Goal: Find contact information: Find contact information

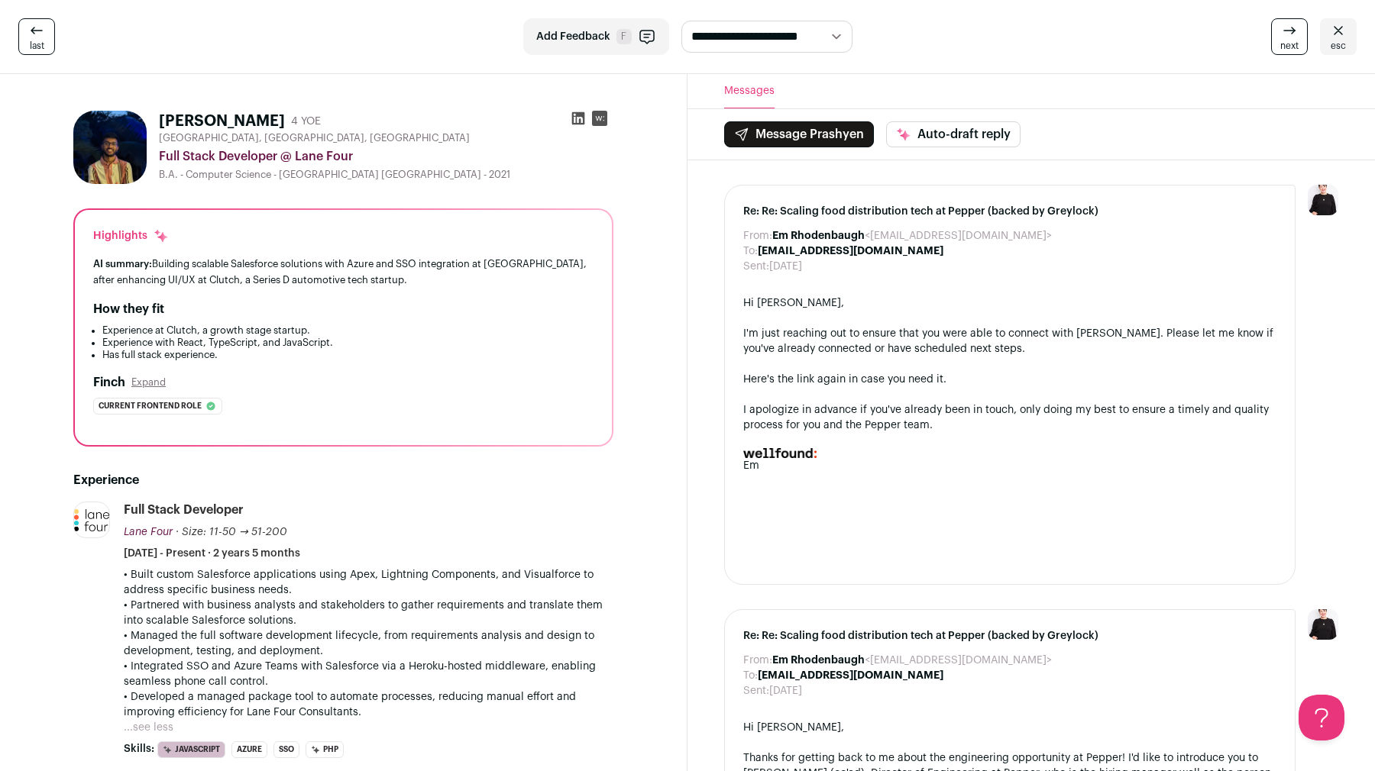
click at [173, 115] on h1 "[PERSON_NAME]" at bounding box center [222, 121] width 126 height 21
copy h1 "Prashyen"
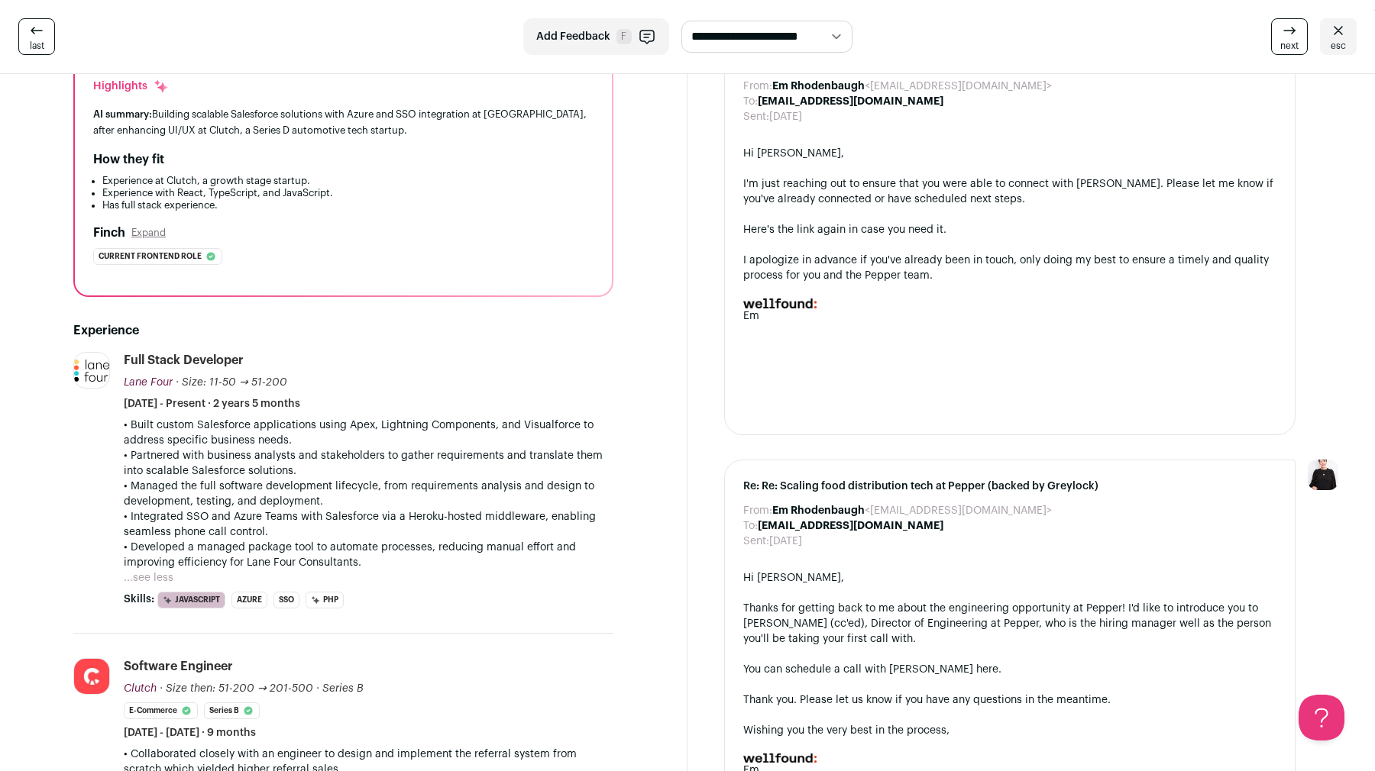
scroll to position [235, 0]
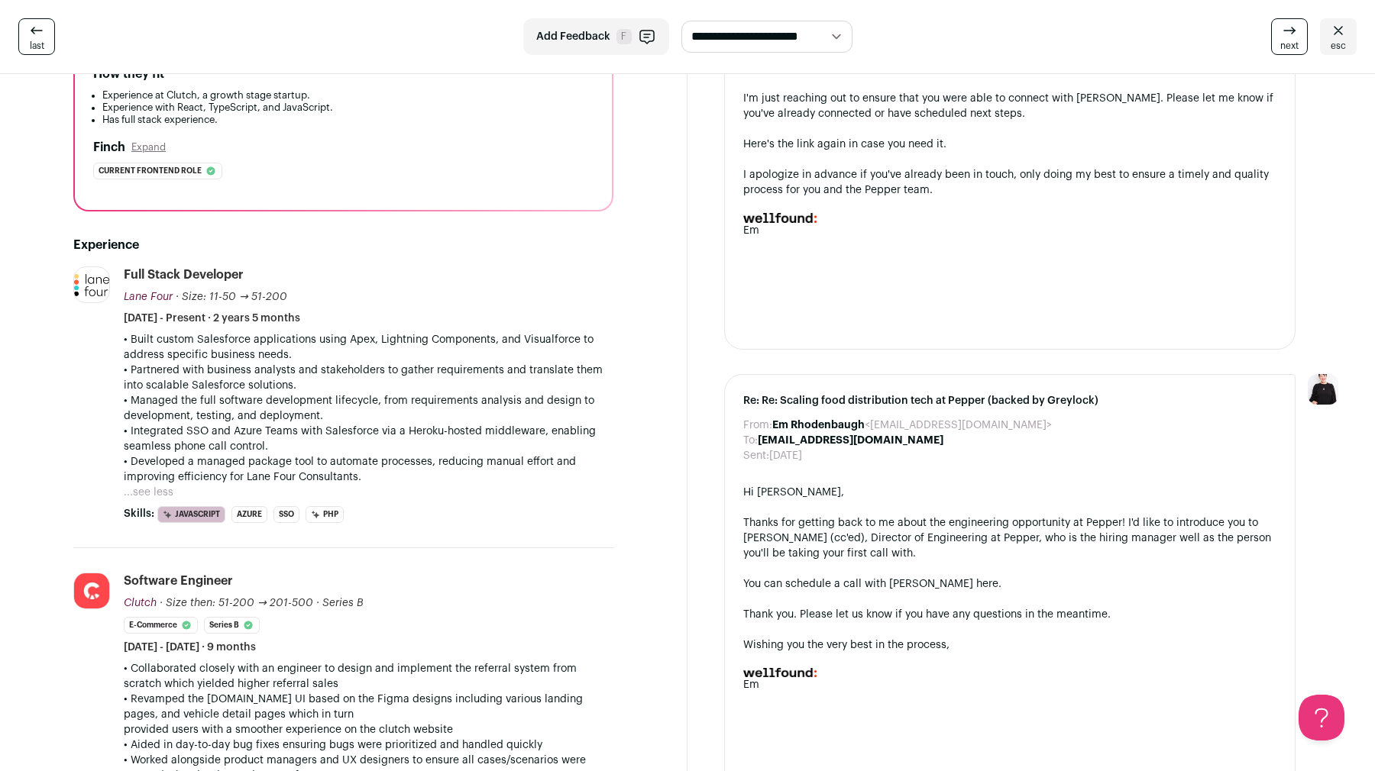
click at [155, 477] on p "• Developed a managed package tool to automate processes, reducing manual effor…" at bounding box center [369, 469] width 490 height 31
click at [160, 483] on p "• Developed a managed package tool to automate processes, reducing manual effor…" at bounding box center [369, 469] width 490 height 31
click at [157, 487] on button "...see less" at bounding box center [149, 492] width 50 height 15
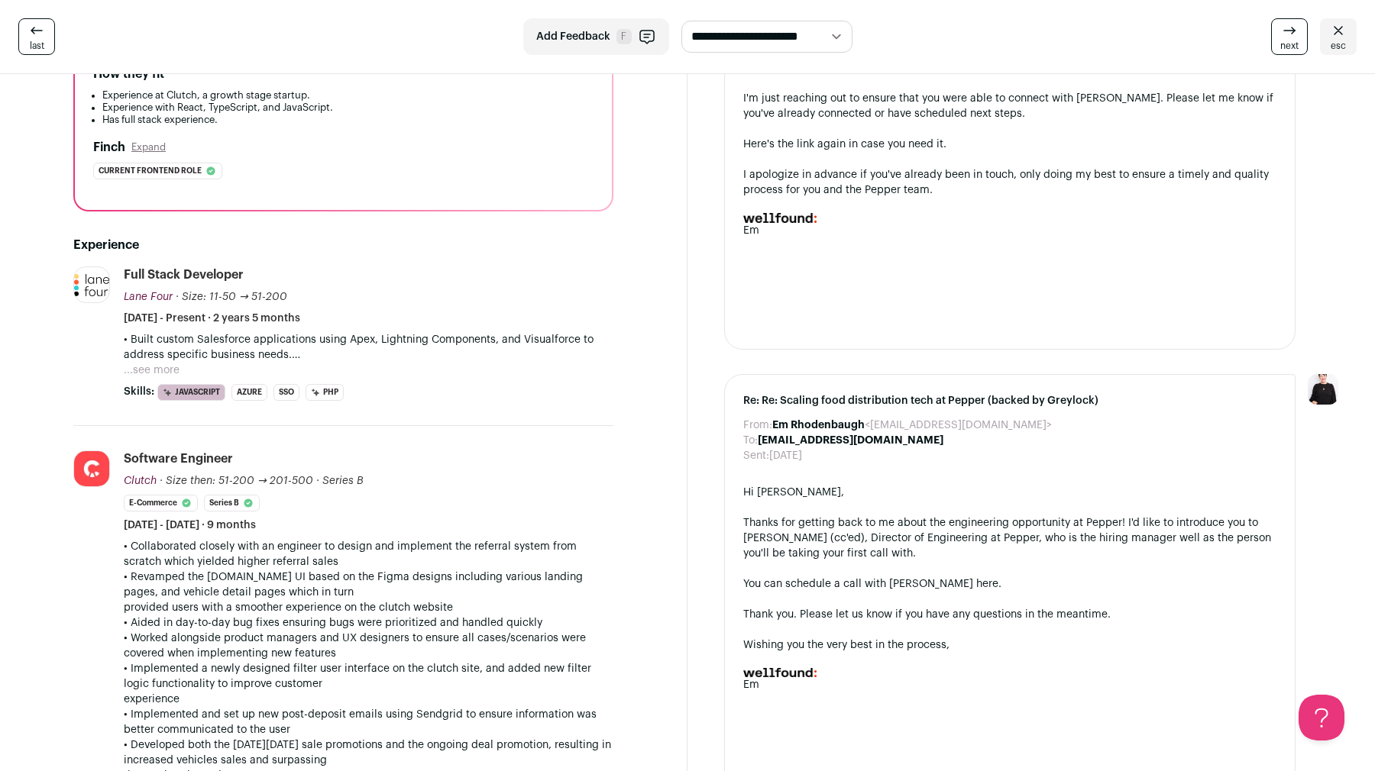
click at [150, 366] on button "...see more" at bounding box center [152, 370] width 56 height 15
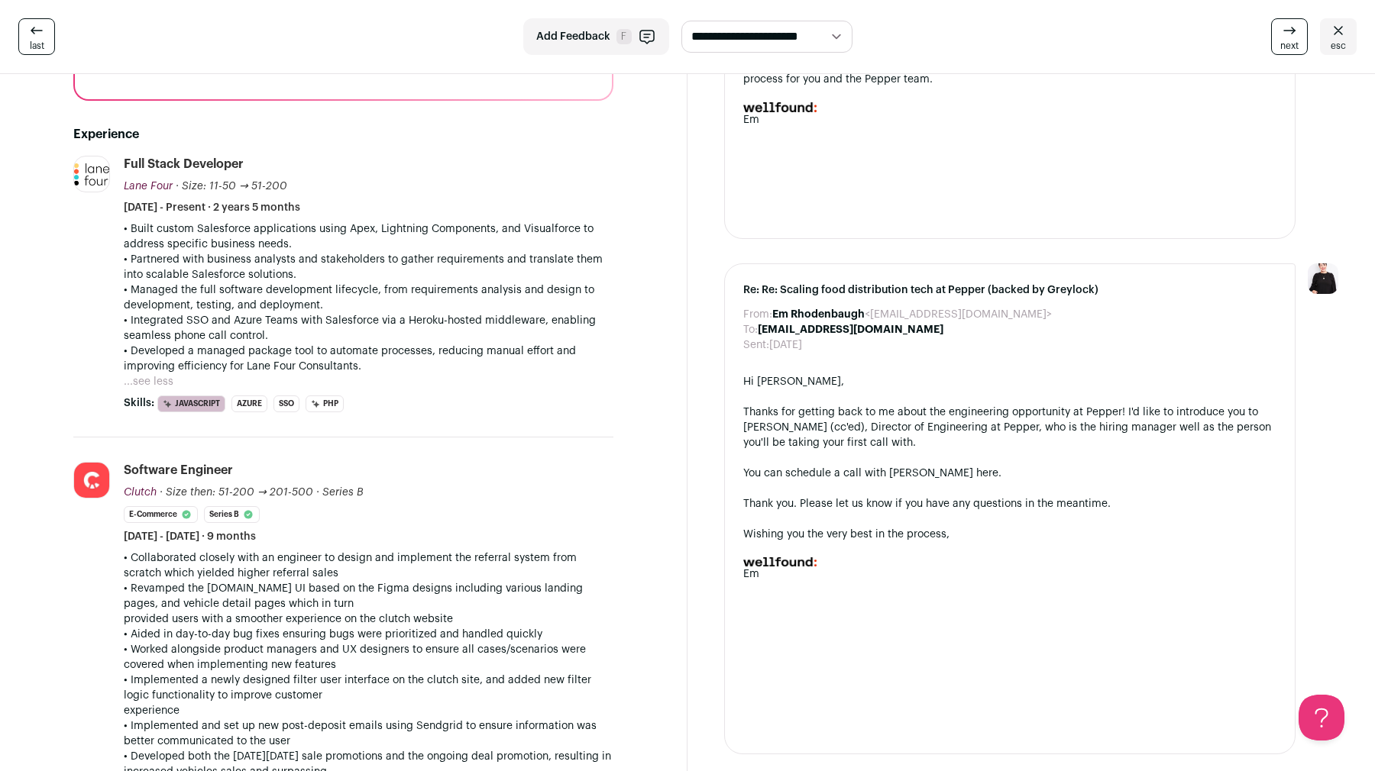
scroll to position [0, 0]
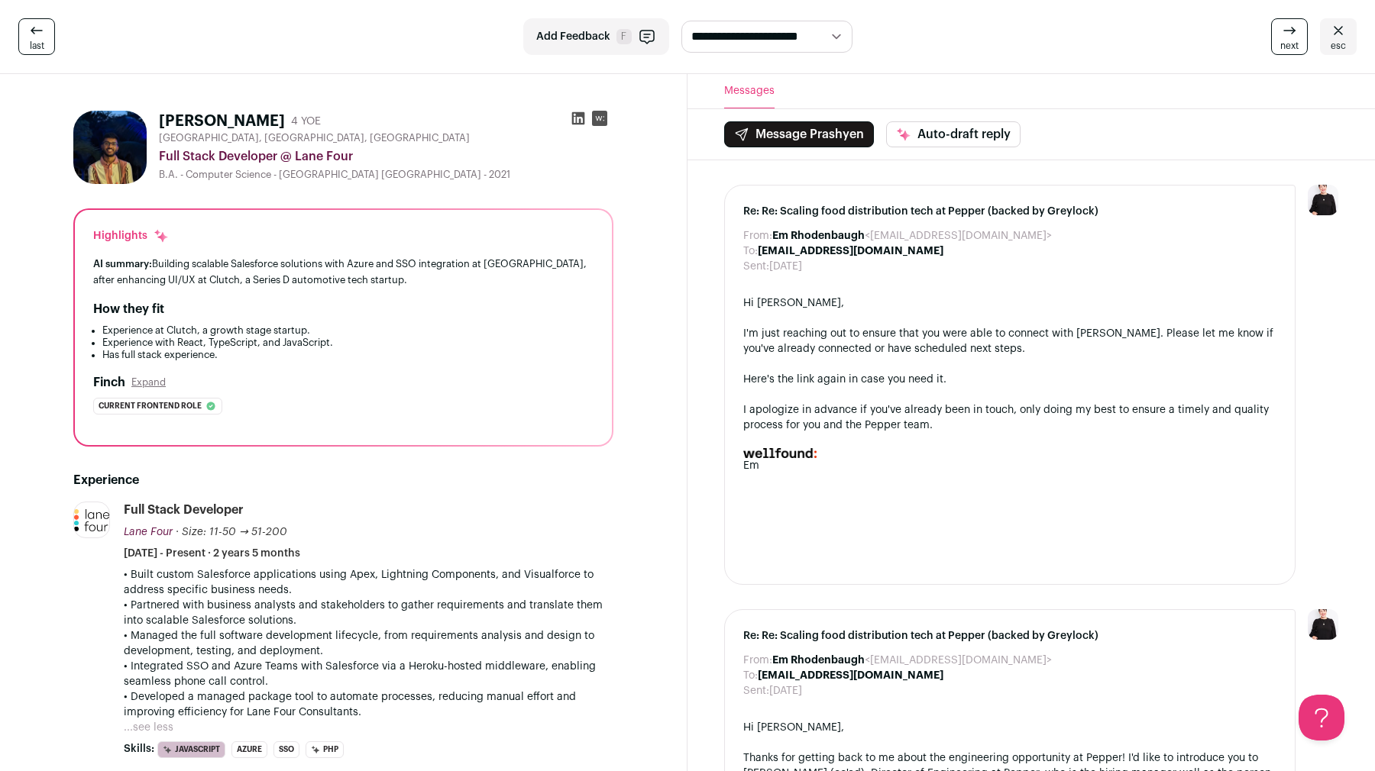
click at [264, 132] on span "[GEOGRAPHIC_DATA], [GEOGRAPHIC_DATA], [GEOGRAPHIC_DATA]" at bounding box center [314, 138] width 311 height 12
click at [275, 121] on h1 "[PERSON_NAME]" at bounding box center [222, 121] width 126 height 21
copy h1 "[PERSON_NAME]"
drag, startPoint x: 756, startPoint y: 251, endPoint x: 926, endPoint y: 251, distance: 170.3
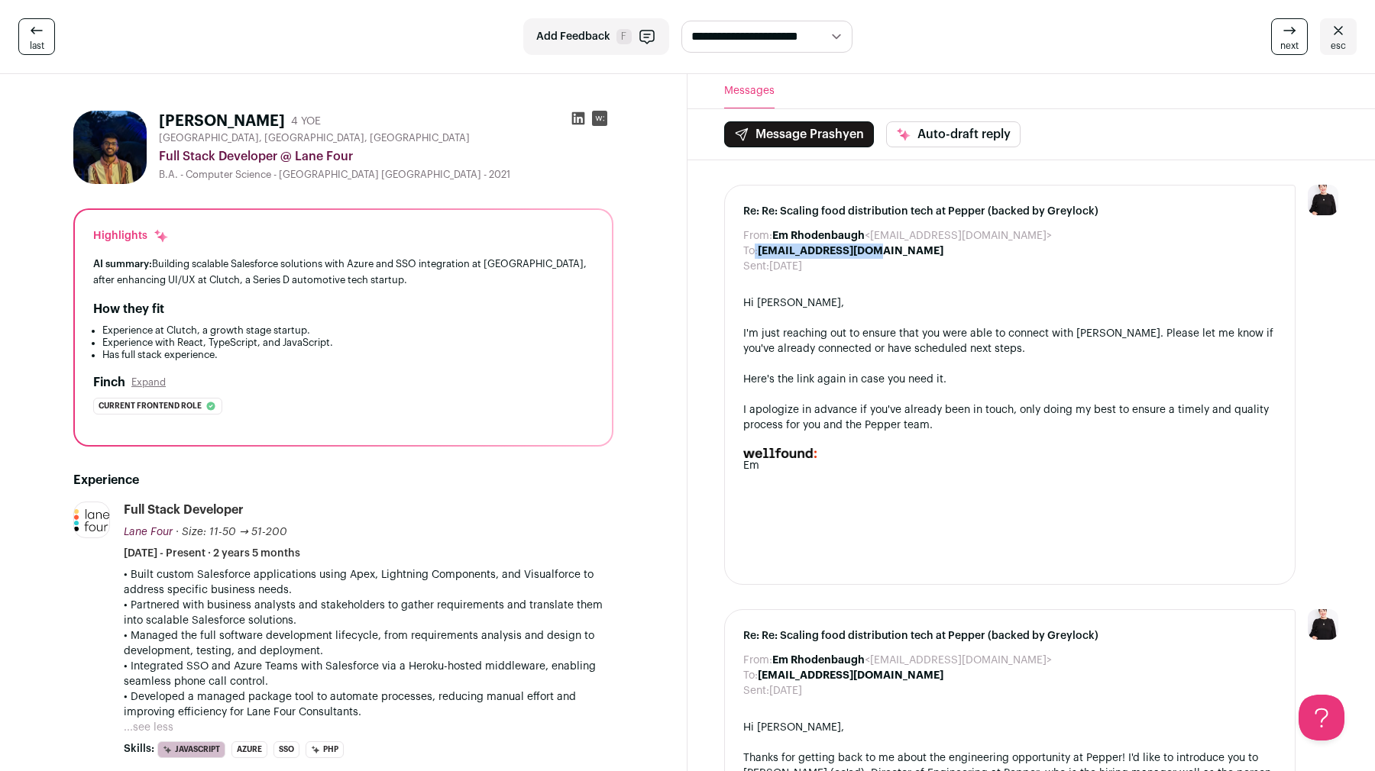
click at [926, 251] on div "To: [EMAIL_ADDRESS][DOMAIN_NAME]" at bounding box center [1009, 251] width 533 height 15
drag, startPoint x: 897, startPoint y: 251, endPoint x: 763, endPoint y: 251, distance: 134.4
click at [763, 251] on div "To: [EMAIL_ADDRESS][DOMAIN_NAME]" at bounding box center [1009, 251] width 533 height 15
copy b "[EMAIL_ADDRESS][DOMAIN_NAME]"
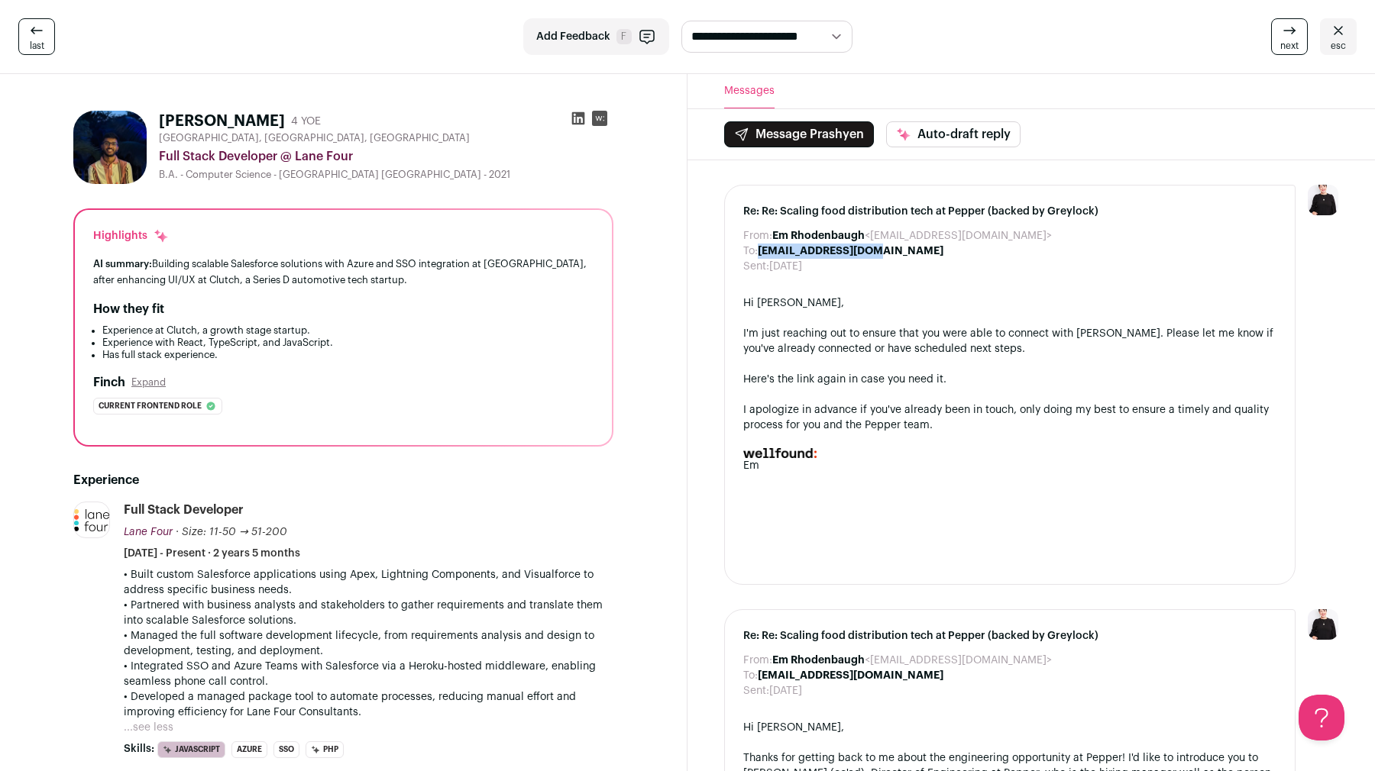
click at [575, 111] on icon at bounding box center [578, 118] width 15 height 15
